Goal: Find specific page/section: Find specific page/section

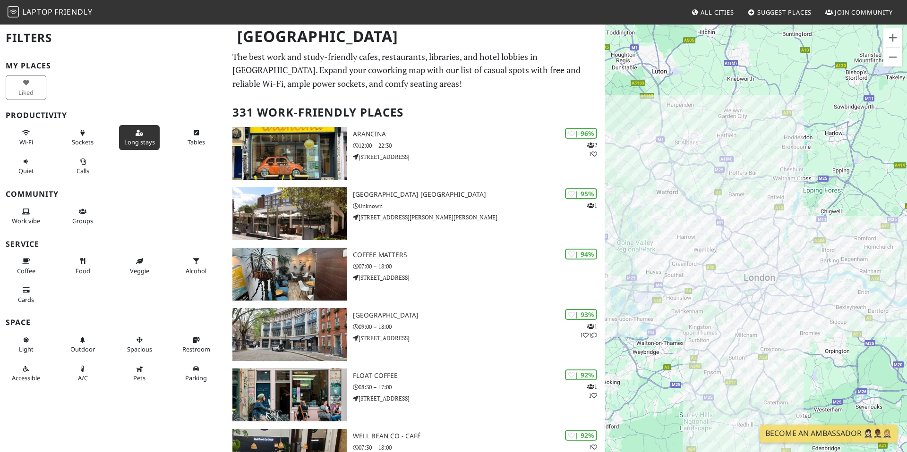
click at [149, 136] on button "Long stays" at bounding box center [139, 137] width 41 height 25
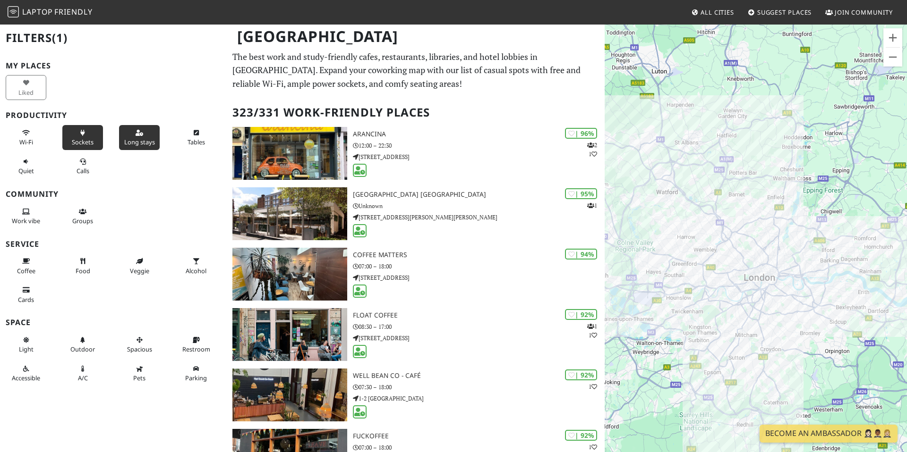
click at [82, 135] on icon at bounding box center [83, 133] width 8 height 6
click at [31, 141] on span "Wi-Fi" at bounding box center [26, 142] width 14 height 9
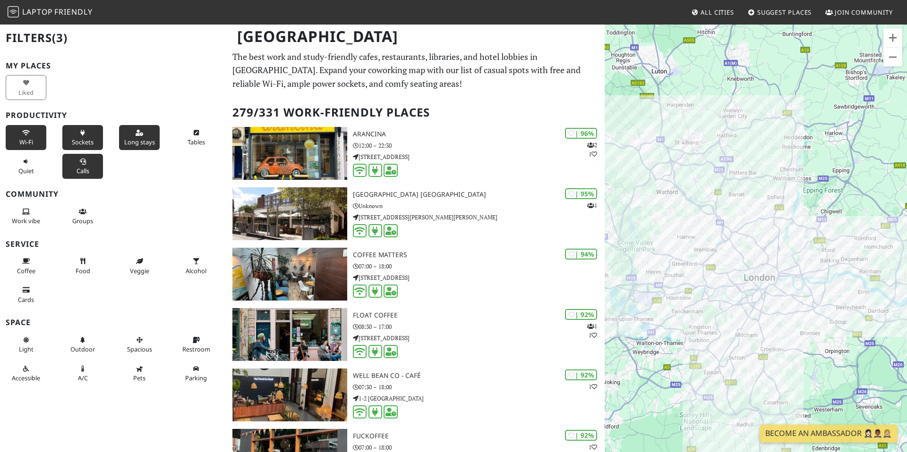
click at [87, 178] on button "Calls" at bounding box center [82, 166] width 41 height 25
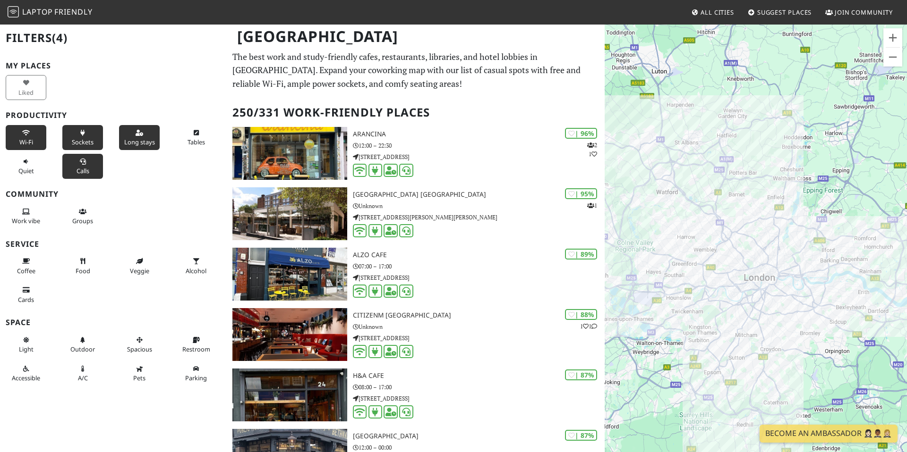
click at [88, 178] on button "Calls" at bounding box center [82, 166] width 41 height 25
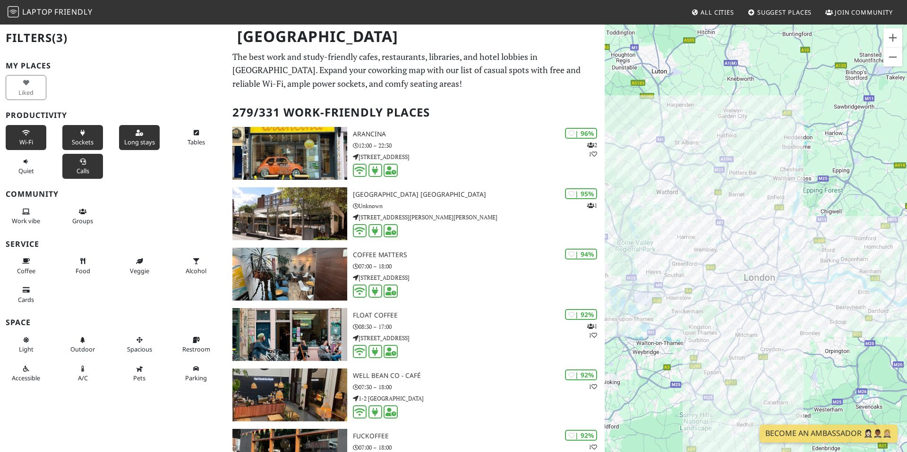
click at [88, 178] on button "Calls" at bounding box center [82, 166] width 41 height 25
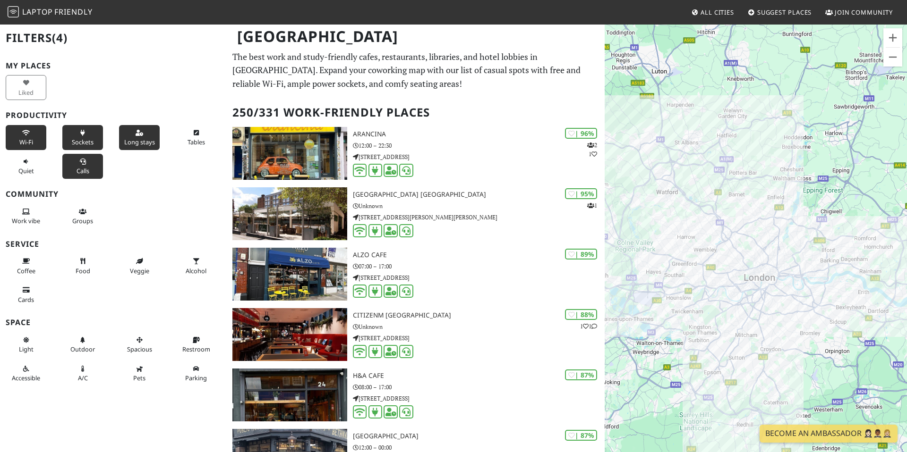
click at [88, 178] on button "Calls" at bounding box center [82, 166] width 41 height 25
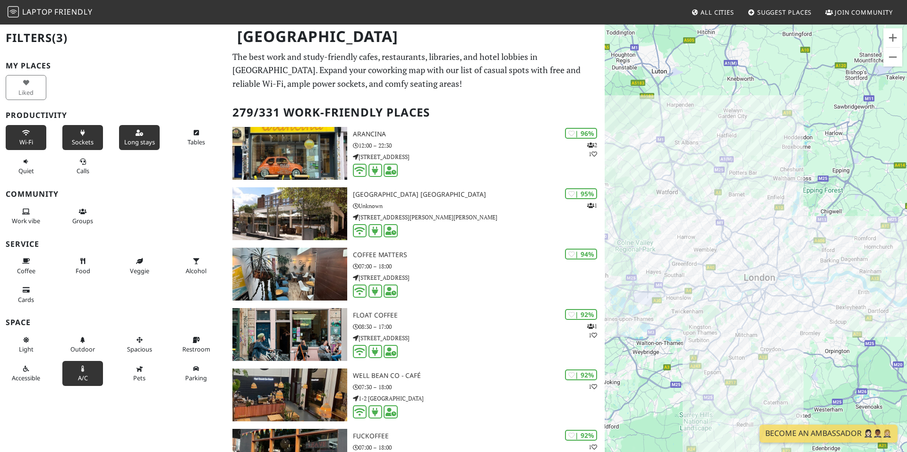
click at [84, 372] on button "A/C" at bounding box center [82, 373] width 41 height 25
click at [200, 136] on button "Tables" at bounding box center [196, 137] width 41 height 25
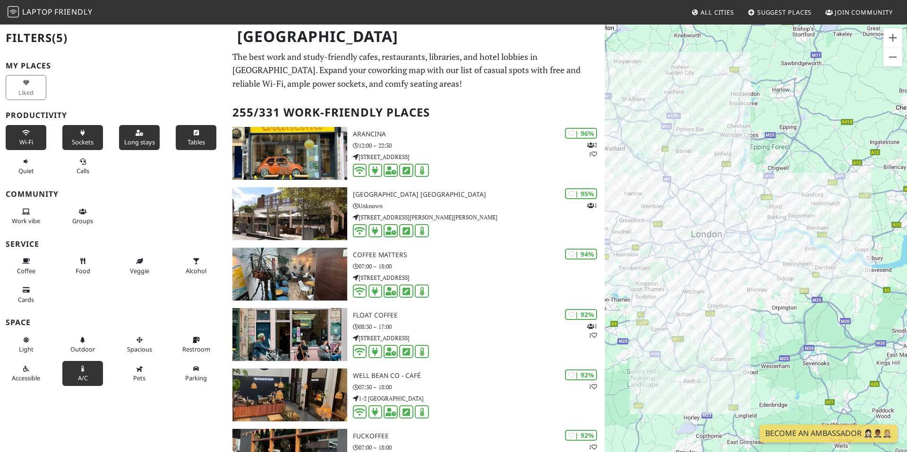
drag, startPoint x: 707, startPoint y: 349, endPoint x: 652, endPoint y: 303, distance: 72.4
click at [652, 303] on div "To navigate, press the arrow keys." at bounding box center [755, 250] width 302 height 452
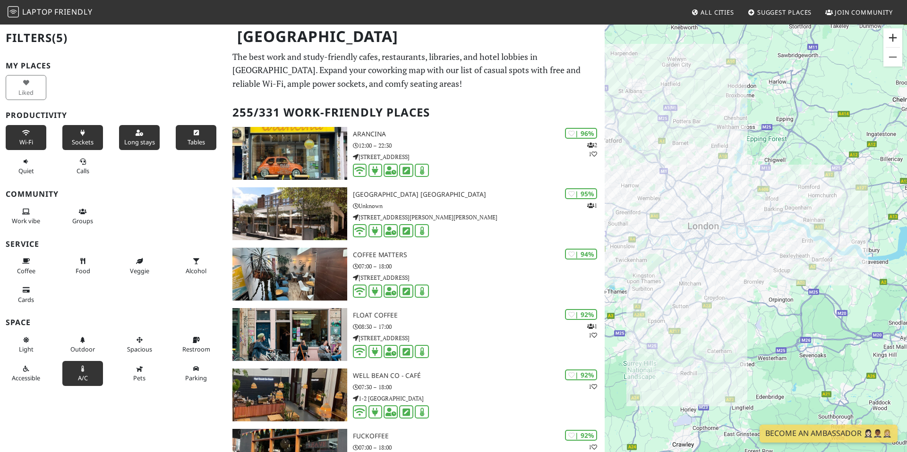
click at [892, 36] on button "Zoom in" at bounding box center [892, 37] width 19 height 19
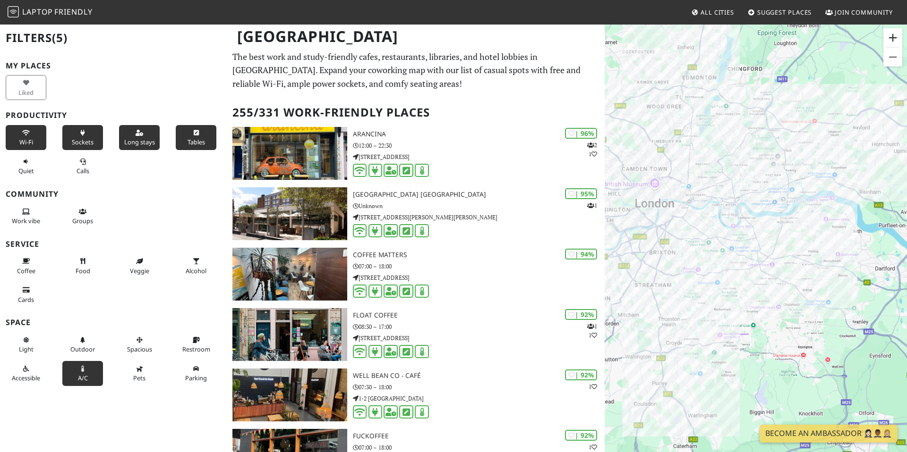
click at [892, 36] on button "Zoom in" at bounding box center [892, 37] width 19 height 19
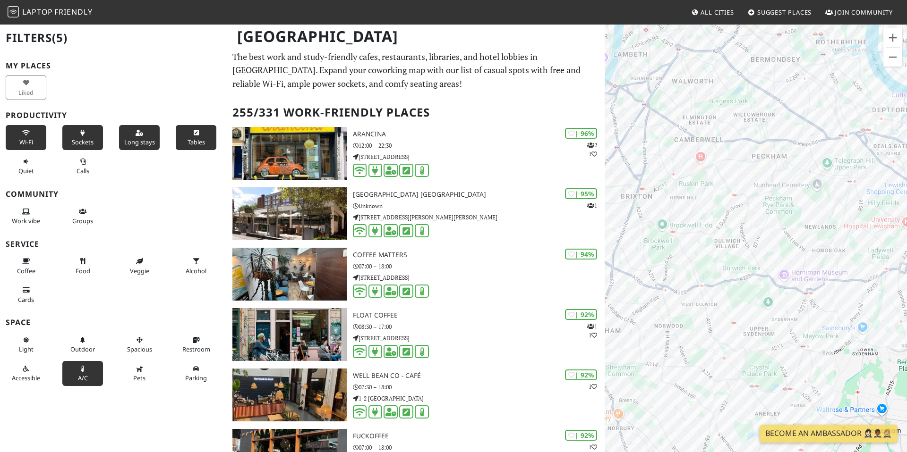
drag, startPoint x: 639, startPoint y: 269, endPoint x: 906, endPoint y: 204, distance: 274.8
click at [906, 204] on div "To navigate, press the arrow keys." at bounding box center [755, 250] width 302 height 452
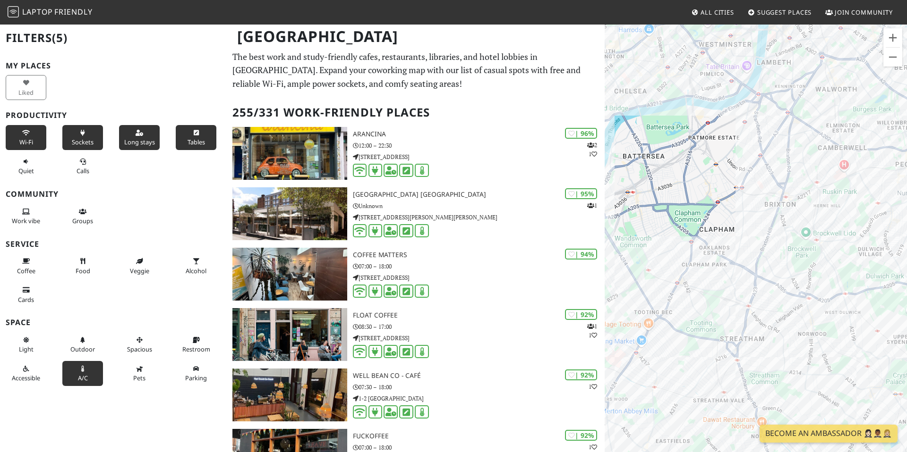
drag, startPoint x: 647, startPoint y: 203, endPoint x: 816, endPoint y: 201, distance: 168.6
click at [815, 201] on div "To navigate, press the arrow keys." at bounding box center [755, 250] width 302 height 452
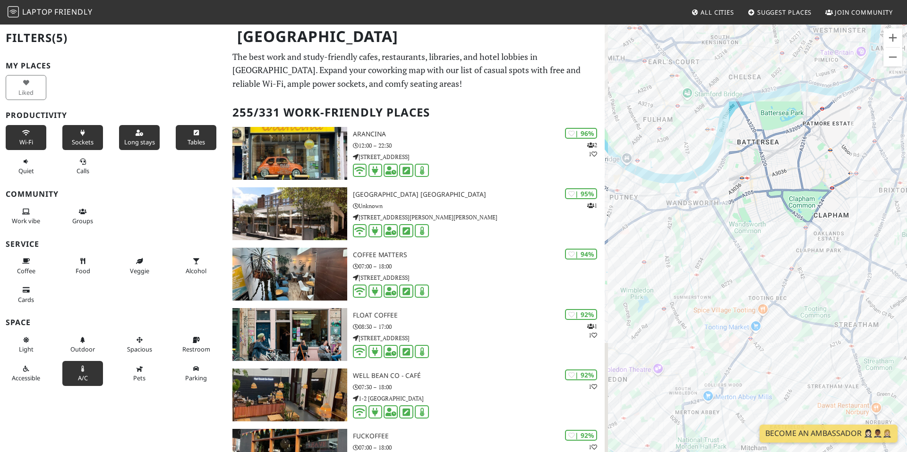
drag, startPoint x: 651, startPoint y: 184, endPoint x: 736, endPoint y: 184, distance: 85.0
click at [736, 184] on div "To navigate, press the arrow keys." at bounding box center [755, 250] width 302 height 452
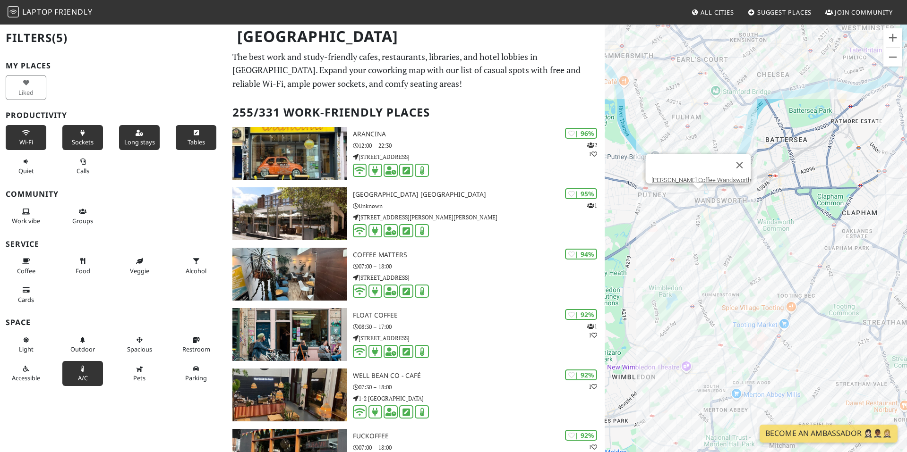
click at [697, 194] on div "To navigate, press the arrow keys. Hopper Coffee Wandsworth" at bounding box center [755, 250] width 302 height 452
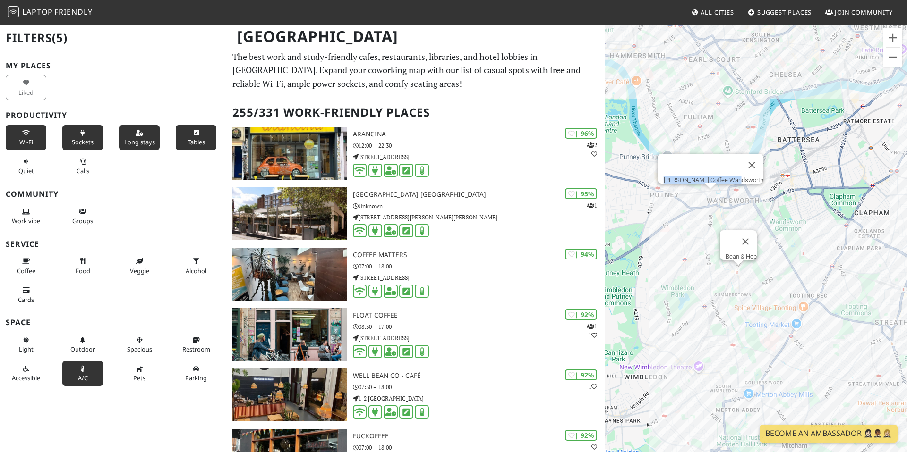
click at [737, 277] on div "To navigate, press the arrow keys. Hopper Coffee Wandsworth Bean & Hop" at bounding box center [755, 250] width 302 height 452
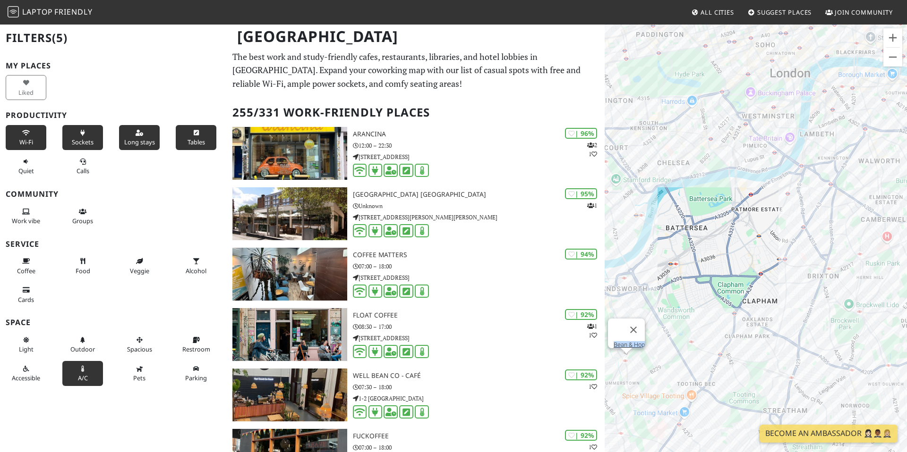
drag, startPoint x: 775, startPoint y: 259, endPoint x: 661, endPoint y: 211, distance: 123.8
click at [661, 211] on div "To navigate, press the arrow keys. Bean & Hop" at bounding box center [755, 250] width 302 height 452
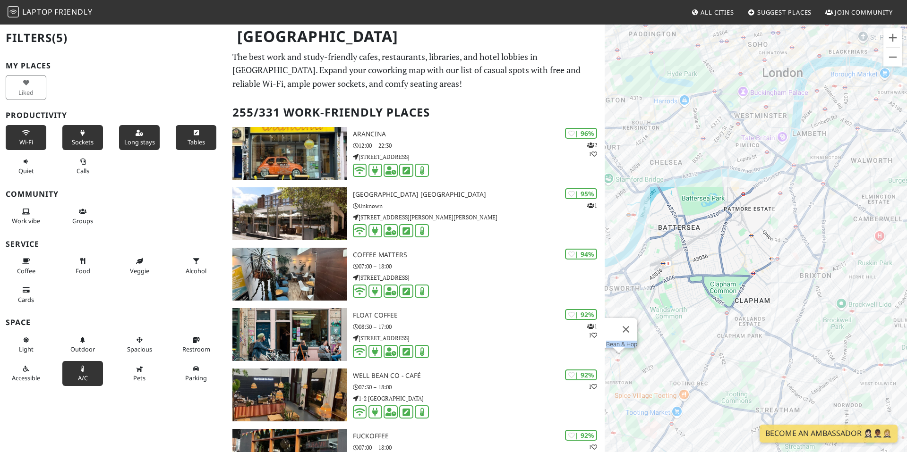
click at [734, 175] on div "To navigate, press the arrow keys. Bean & Hop" at bounding box center [755, 250] width 302 height 452
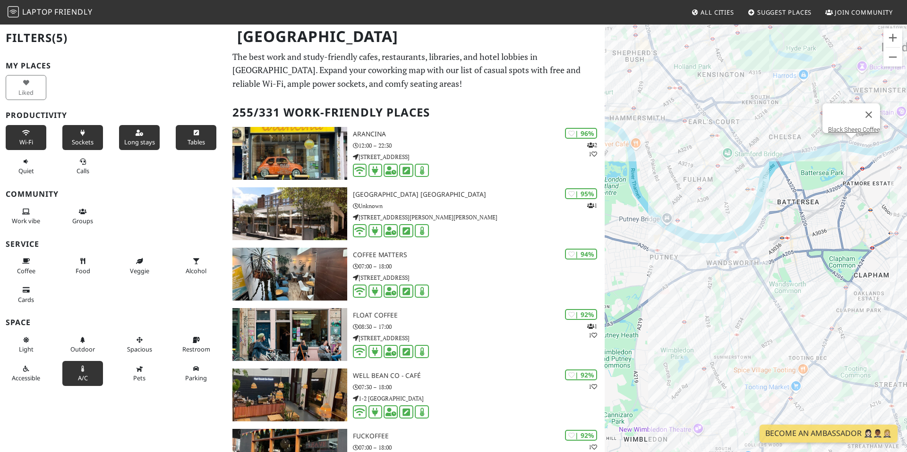
drag, startPoint x: 748, startPoint y: 230, endPoint x: 861, endPoint y: 230, distance: 113.3
click at [861, 230] on div "To navigate, press the arrow keys. Black Sheep Coffee" at bounding box center [755, 250] width 302 height 452
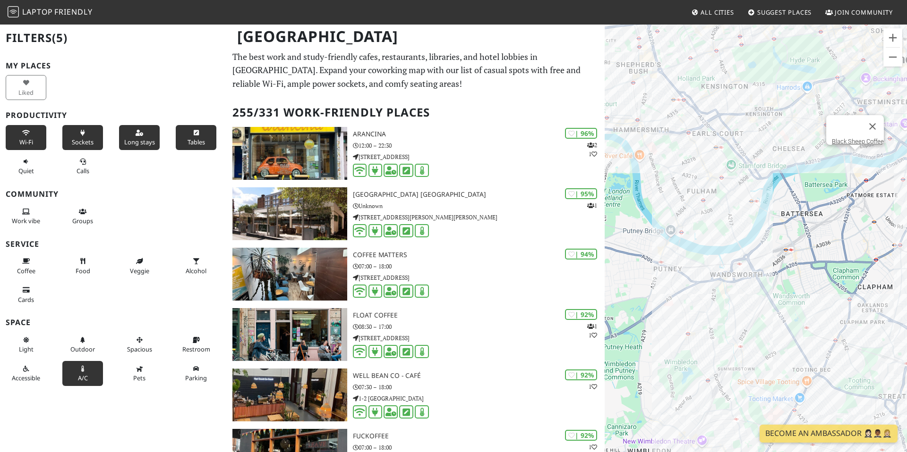
click at [679, 222] on div "To navigate, press the arrow keys. Black Sheep Coffee" at bounding box center [755, 250] width 302 height 452
click at [676, 196] on link "Rude Health Cafe" at bounding box center [684, 199] width 46 height 7
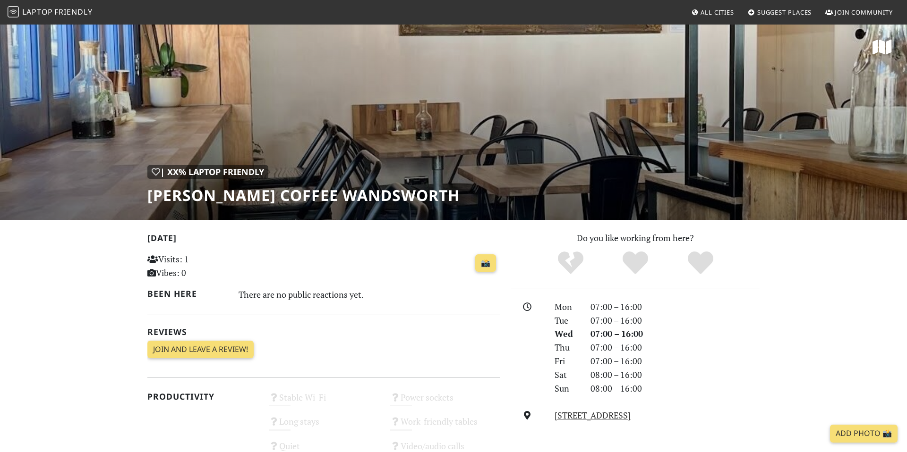
click at [397, 92] on div "| XX% Laptop Friendly Hopper Coffee Wandsworth" at bounding box center [453, 122] width 907 height 196
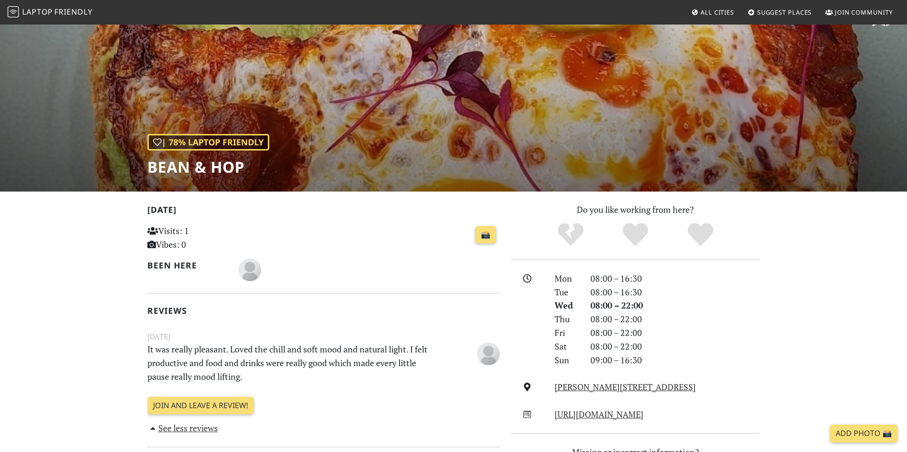
scroll to position [32, 0]
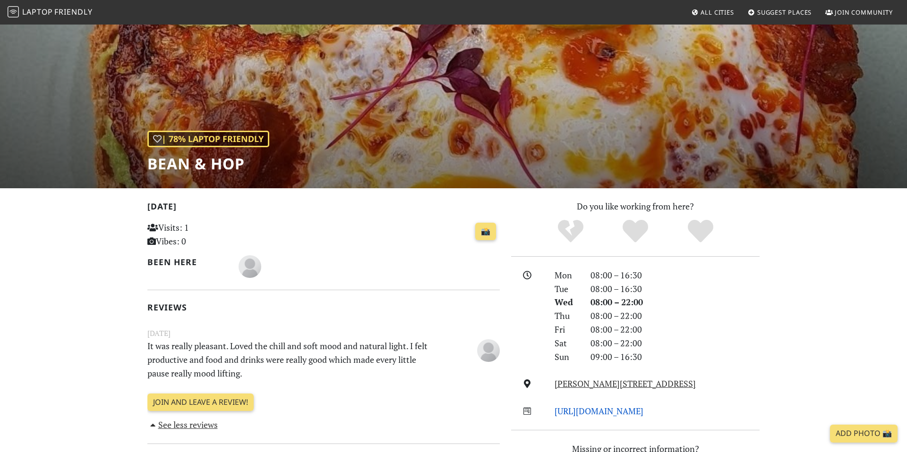
click at [608, 407] on link "http://www.beanandhop.co.uk/" at bounding box center [598, 411] width 89 height 11
